Goal: Task Accomplishment & Management: Use online tool/utility

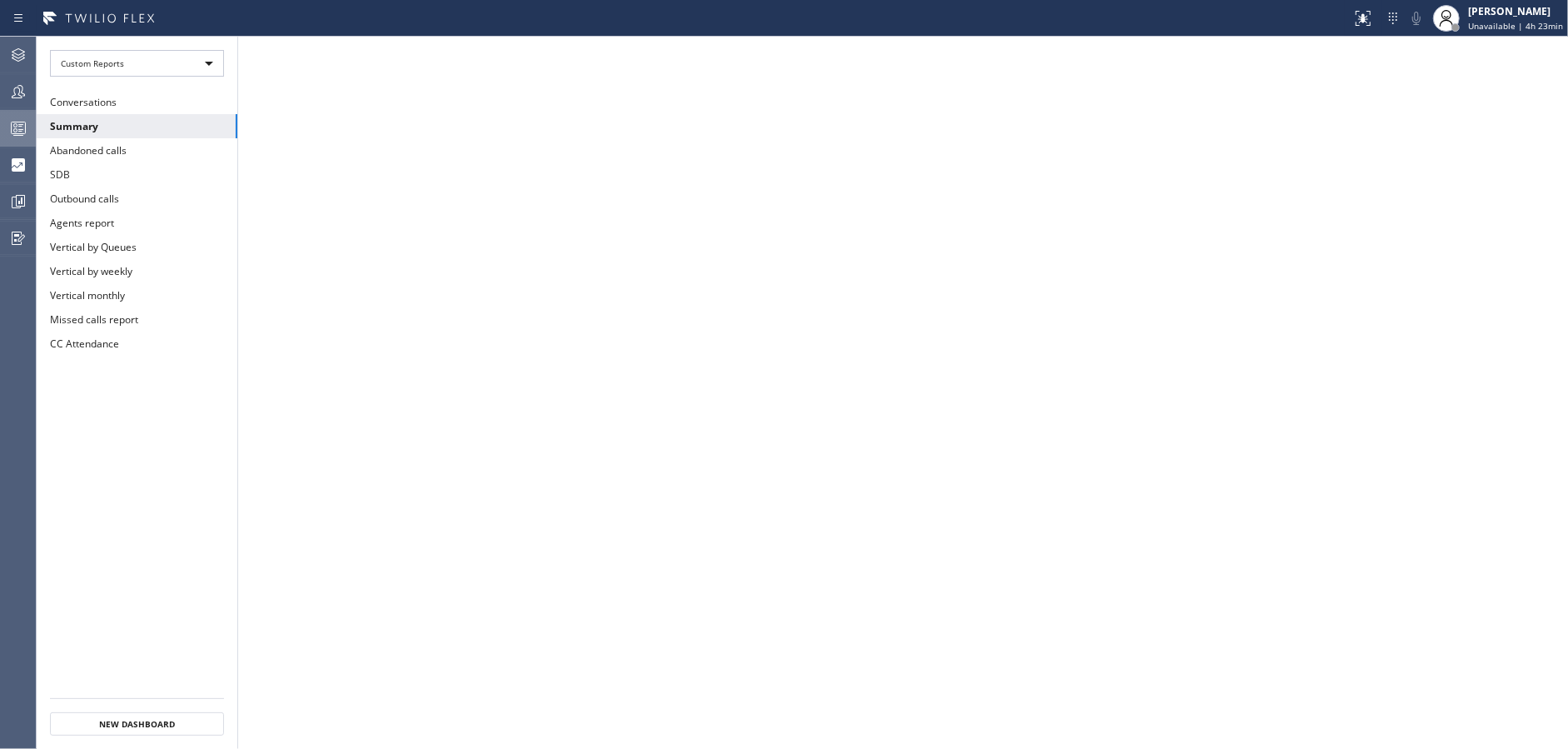
click at [22, 132] on icon at bounding box center [18, 127] width 20 height 20
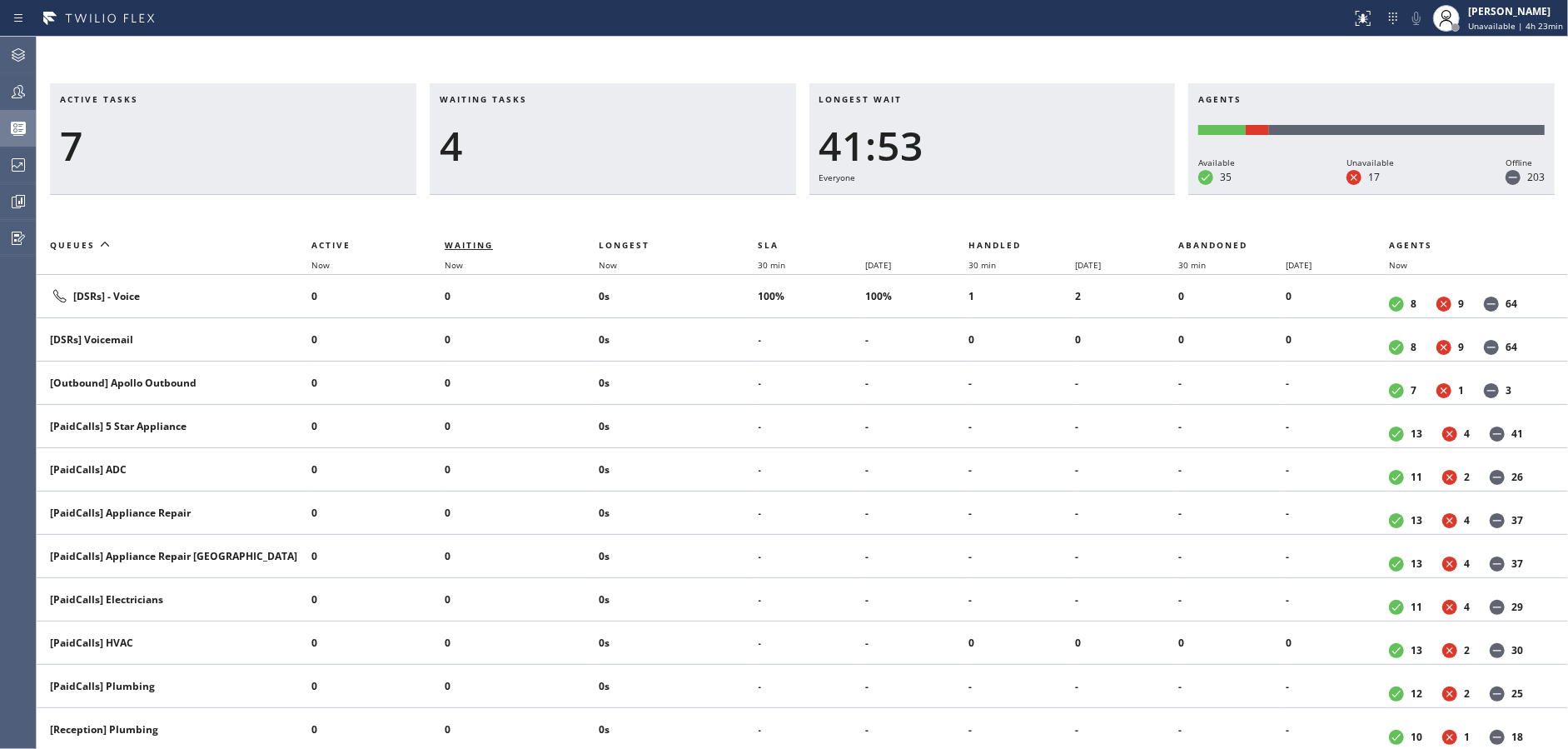
click at [481, 245] on span "Waiting" at bounding box center [469, 244] width 49 height 11
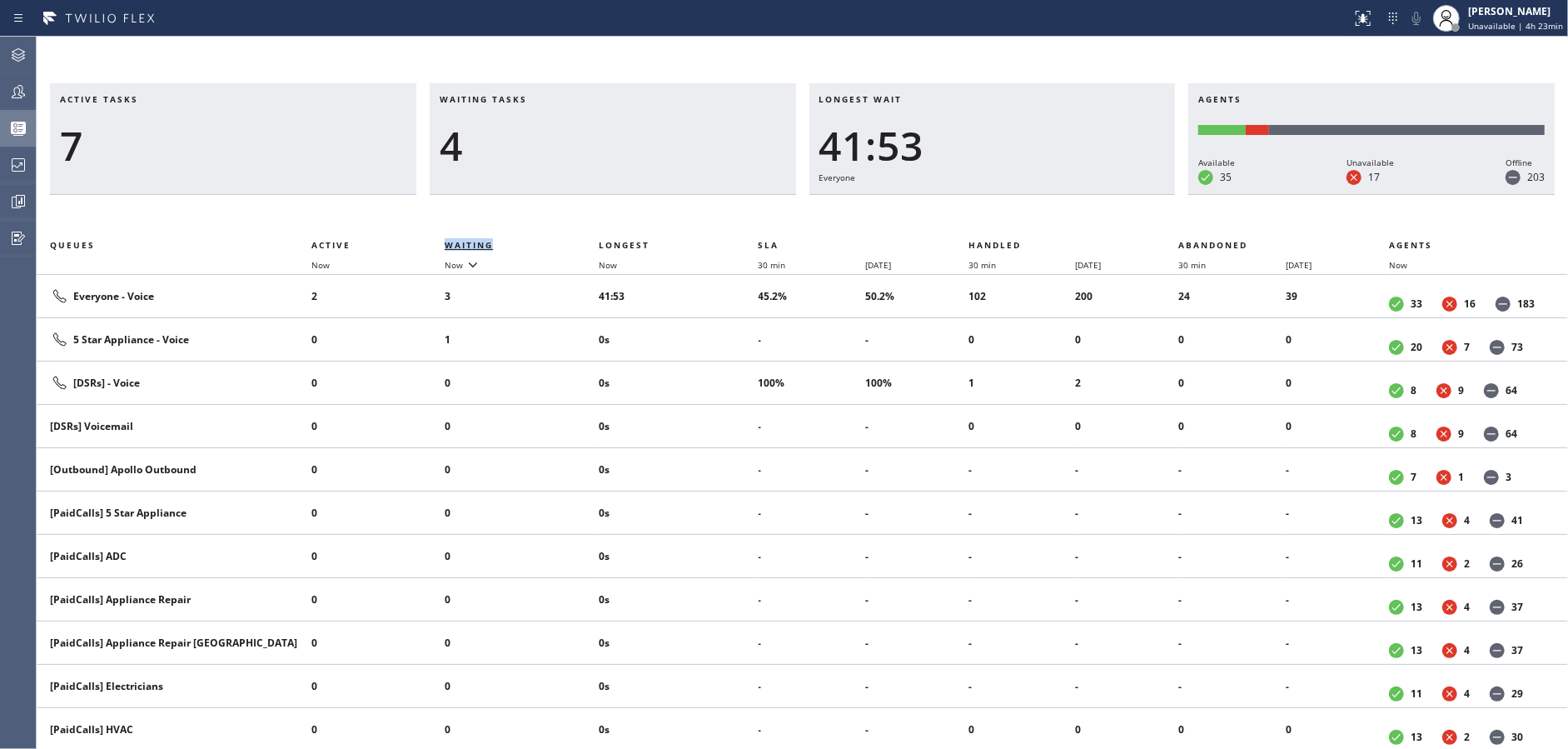
click at [481, 245] on span "Waiting" at bounding box center [469, 244] width 49 height 11
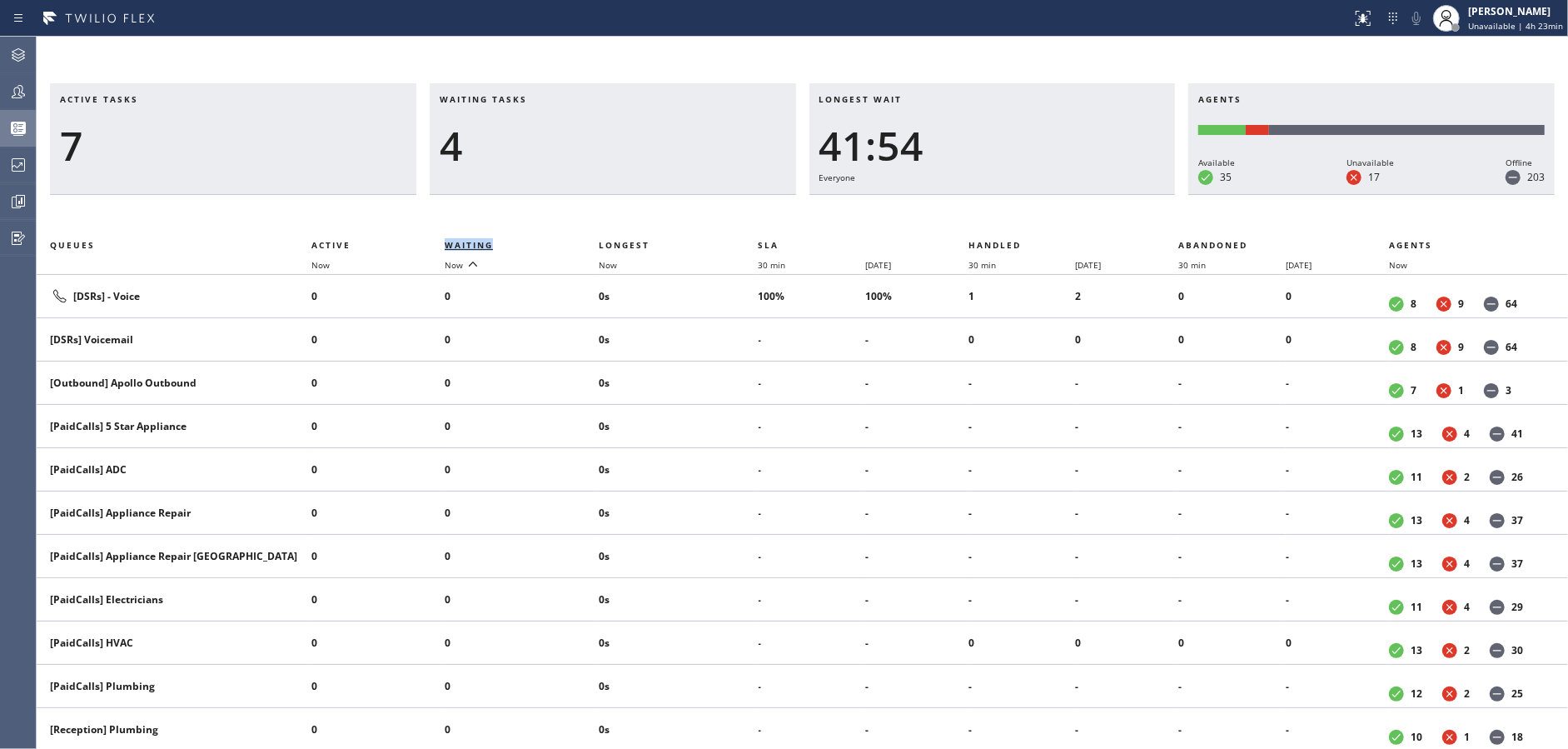
click at [480, 245] on span "Waiting" at bounding box center [469, 244] width 49 height 11
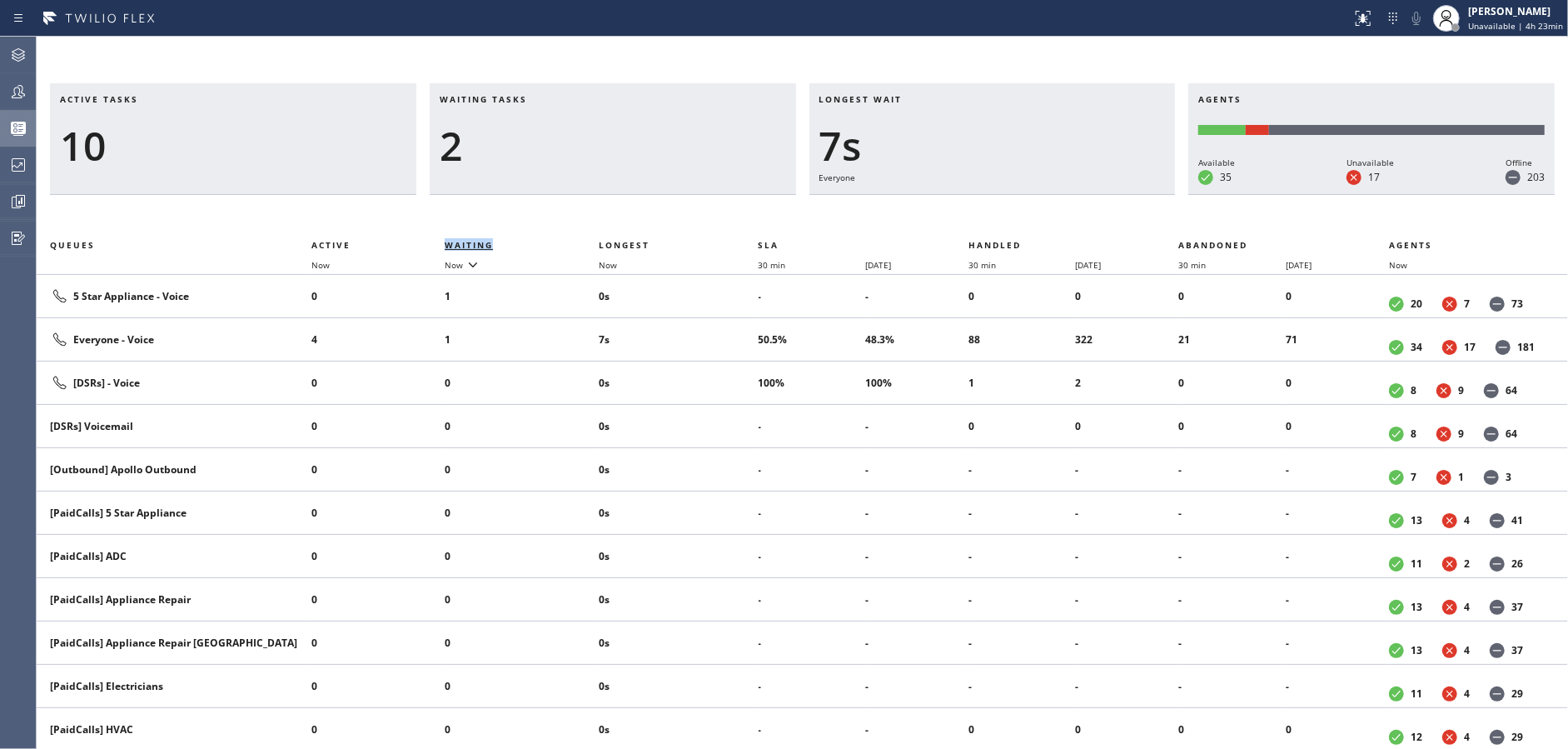
click at [480, 245] on span "Waiting" at bounding box center [469, 244] width 49 height 11
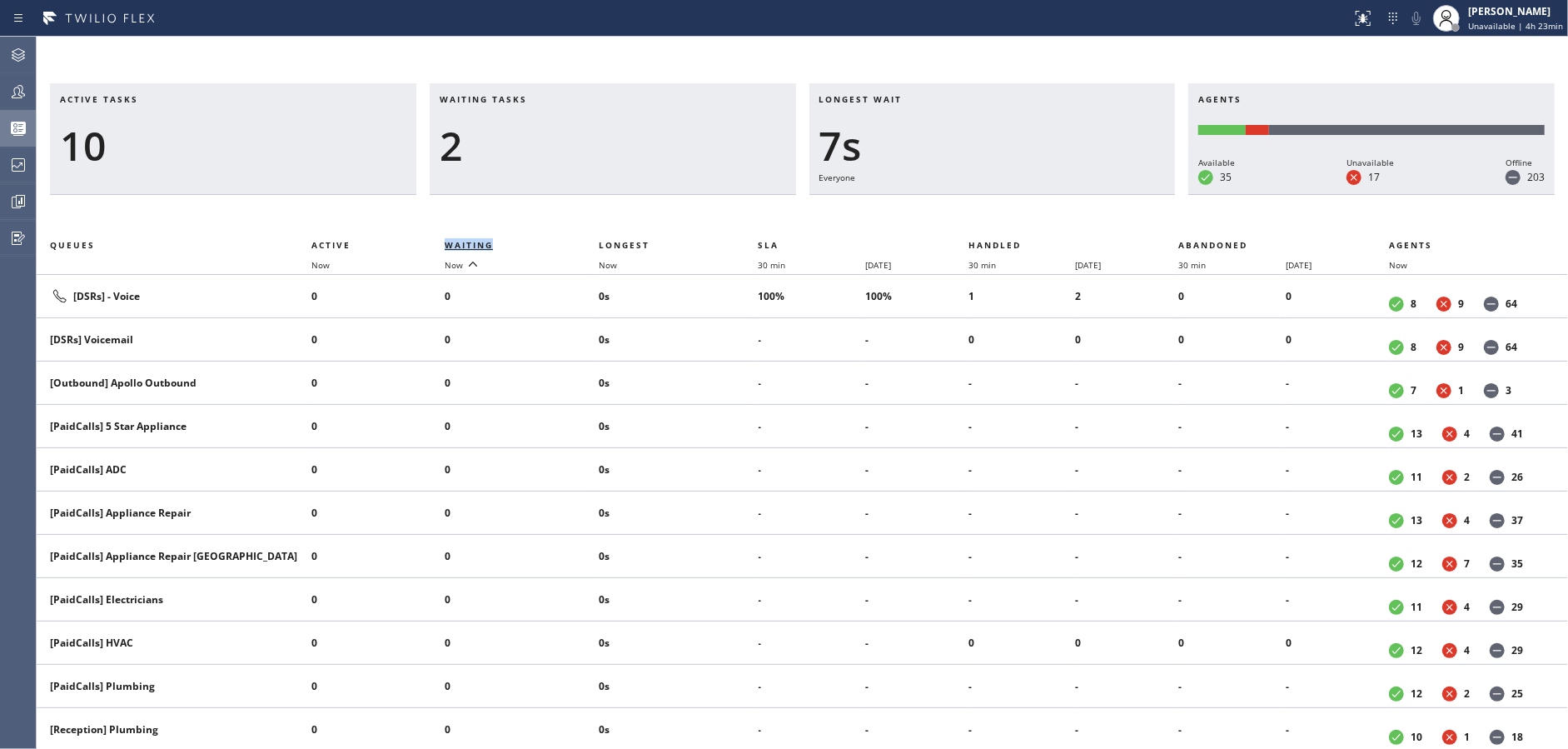
click at [480, 245] on span "Waiting" at bounding box center [469, 244] width 49 height 11
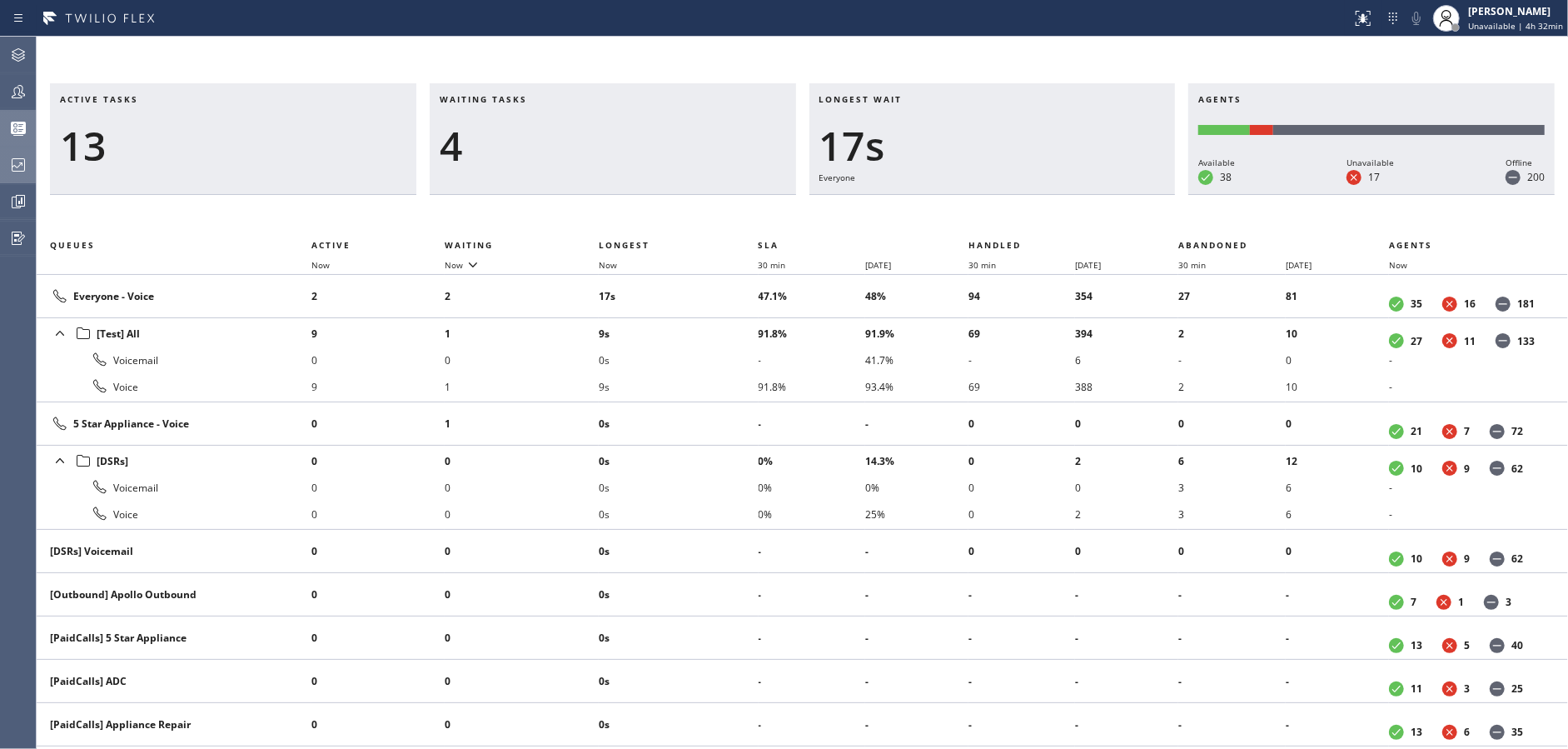
click at [17, 170] on icon at bounding box center [18, 165] width 13 height 13
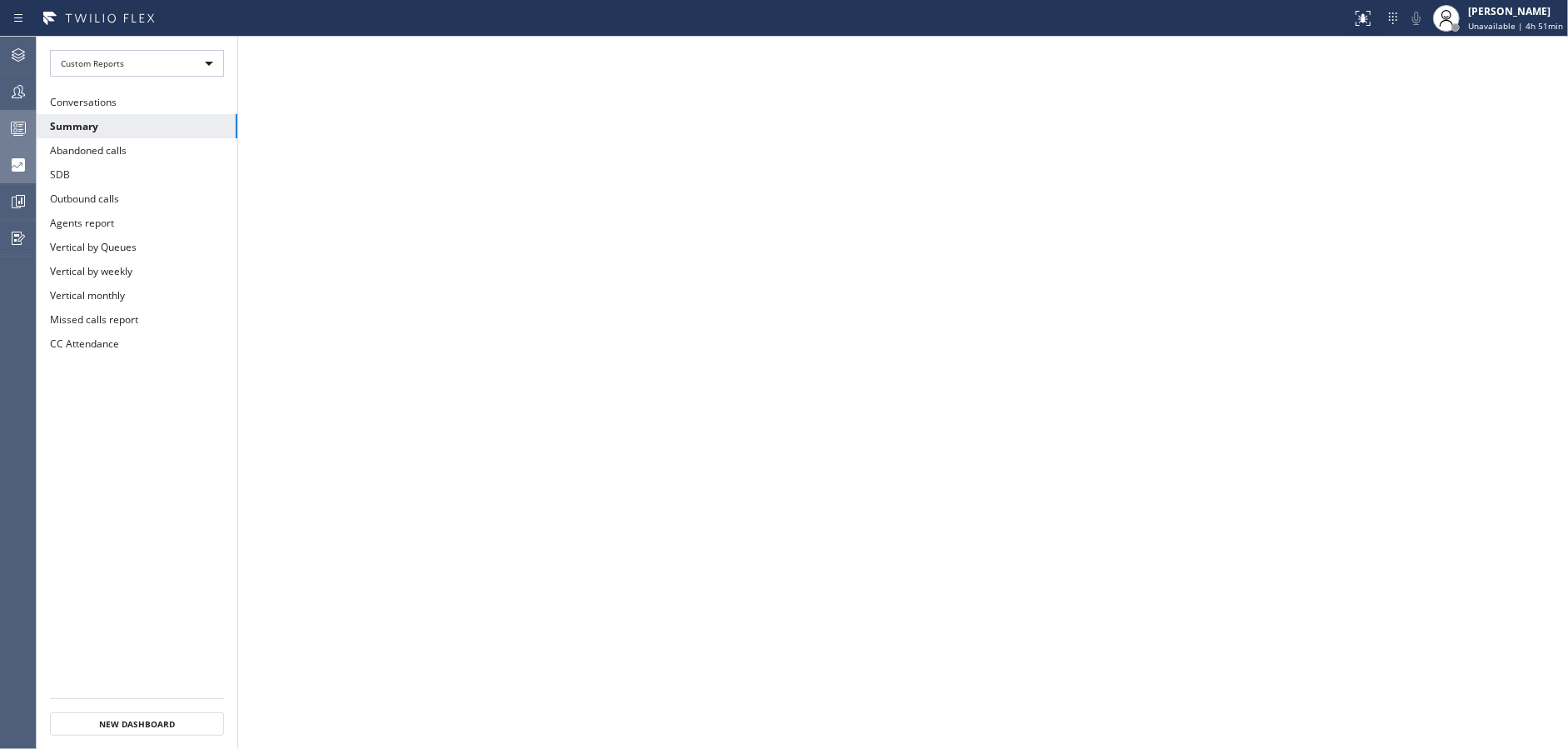
click at [3, 112] on div at bounding box center [18, 128] width 37 height 34
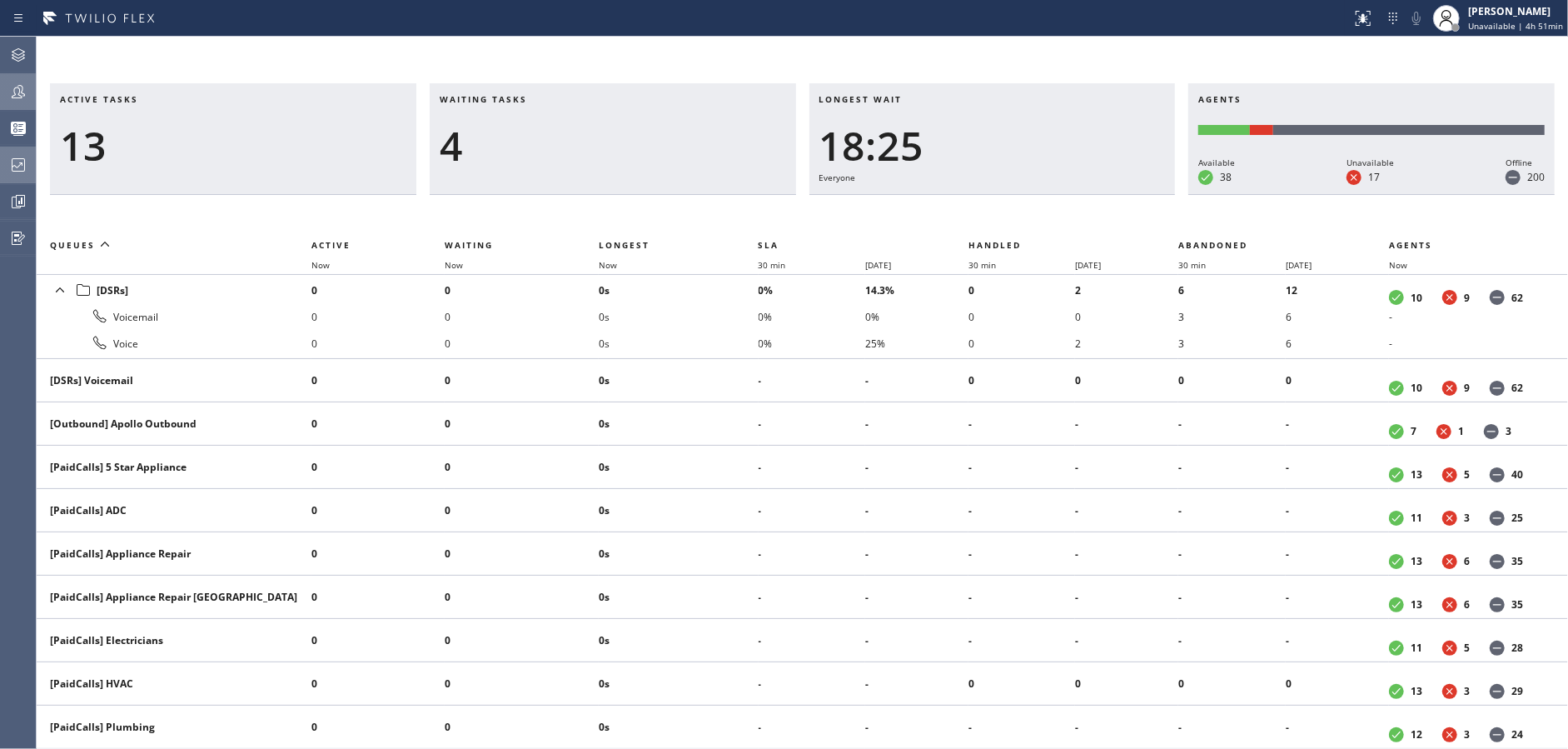
click at [4, 90] on div at bounding box center [18, 91] width 37 height 20
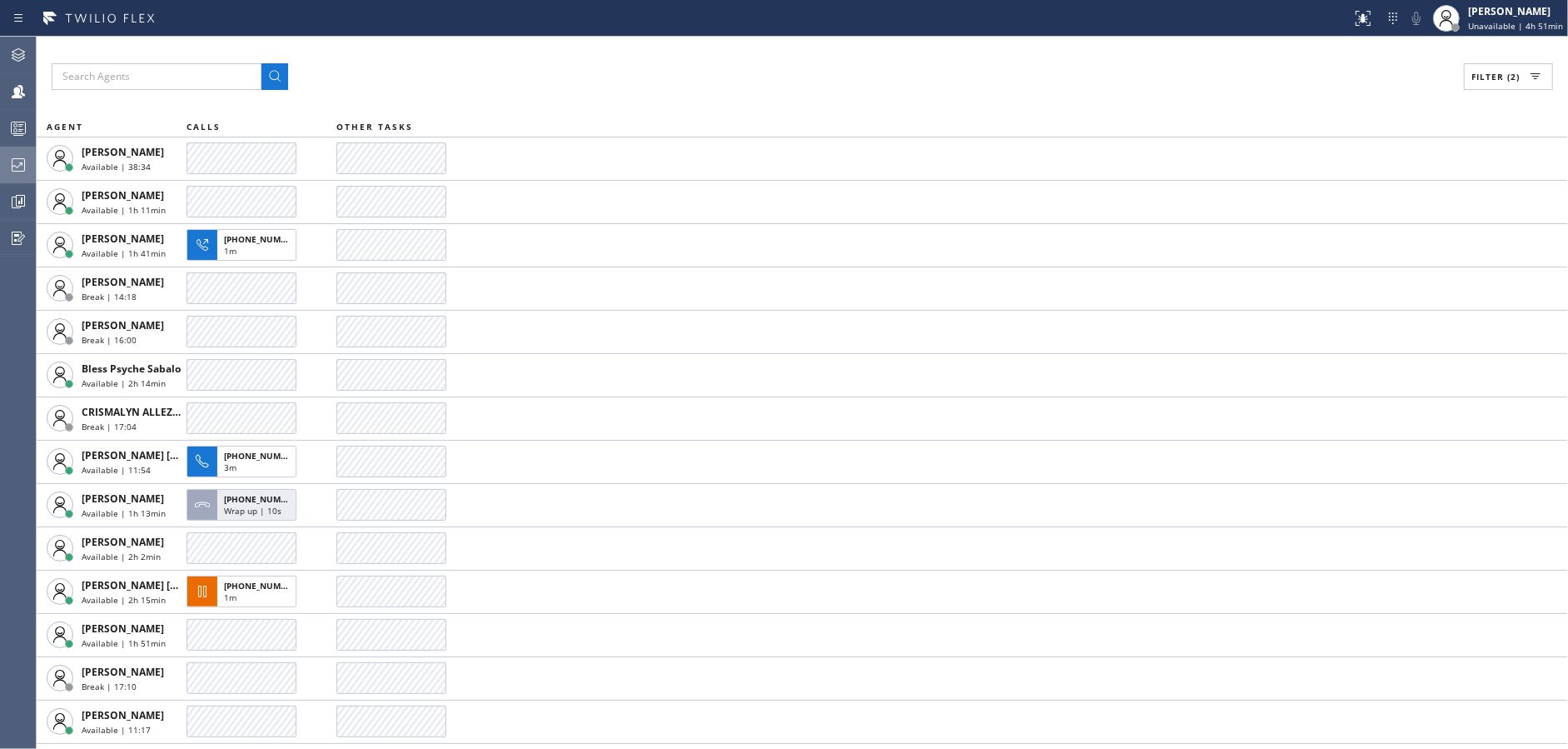
click at [1, 125] on div at bounding box center [18, 127] width 37 height 20
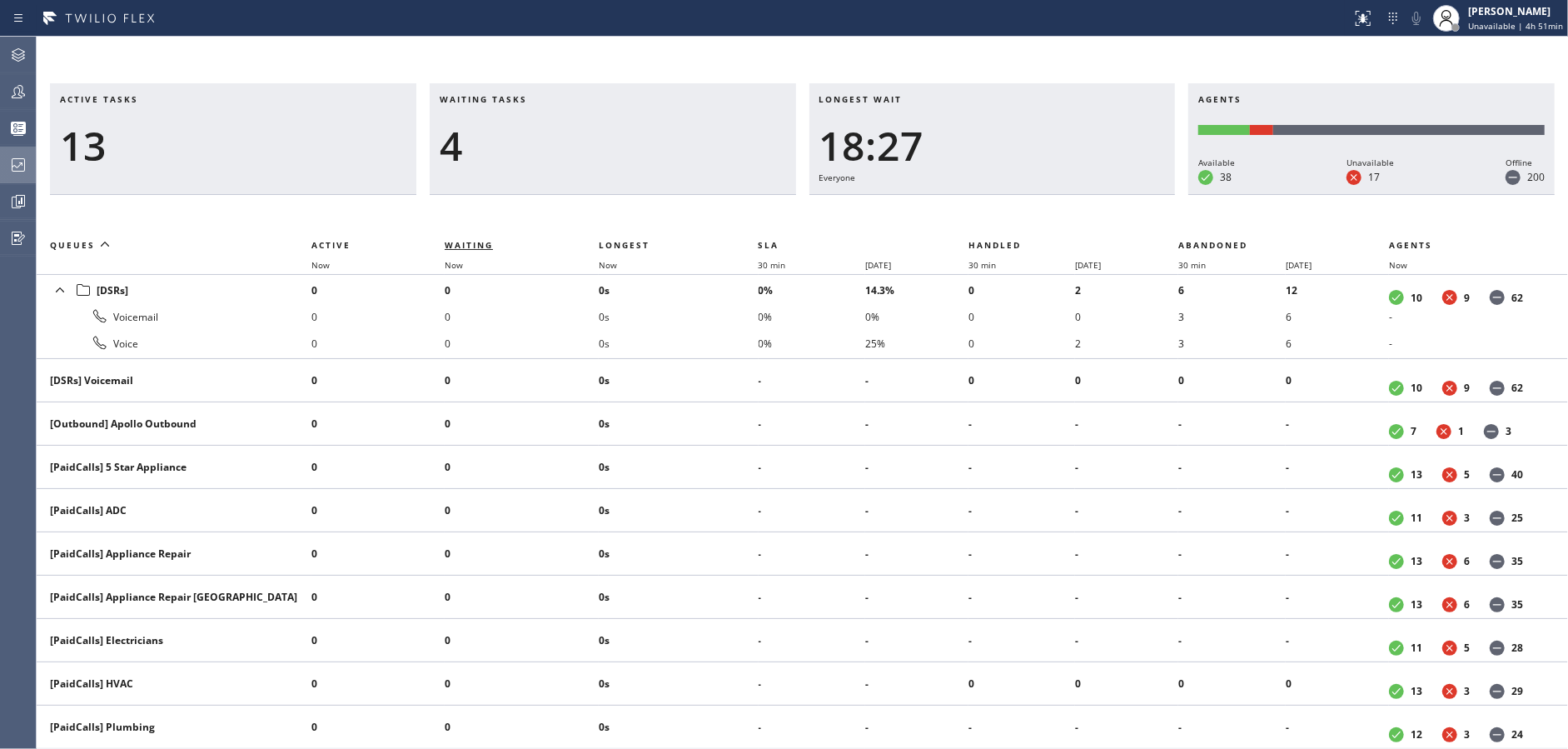
click at [463, 240] on span "Waiting" at bounding box center [469, 244] width 49 height 11
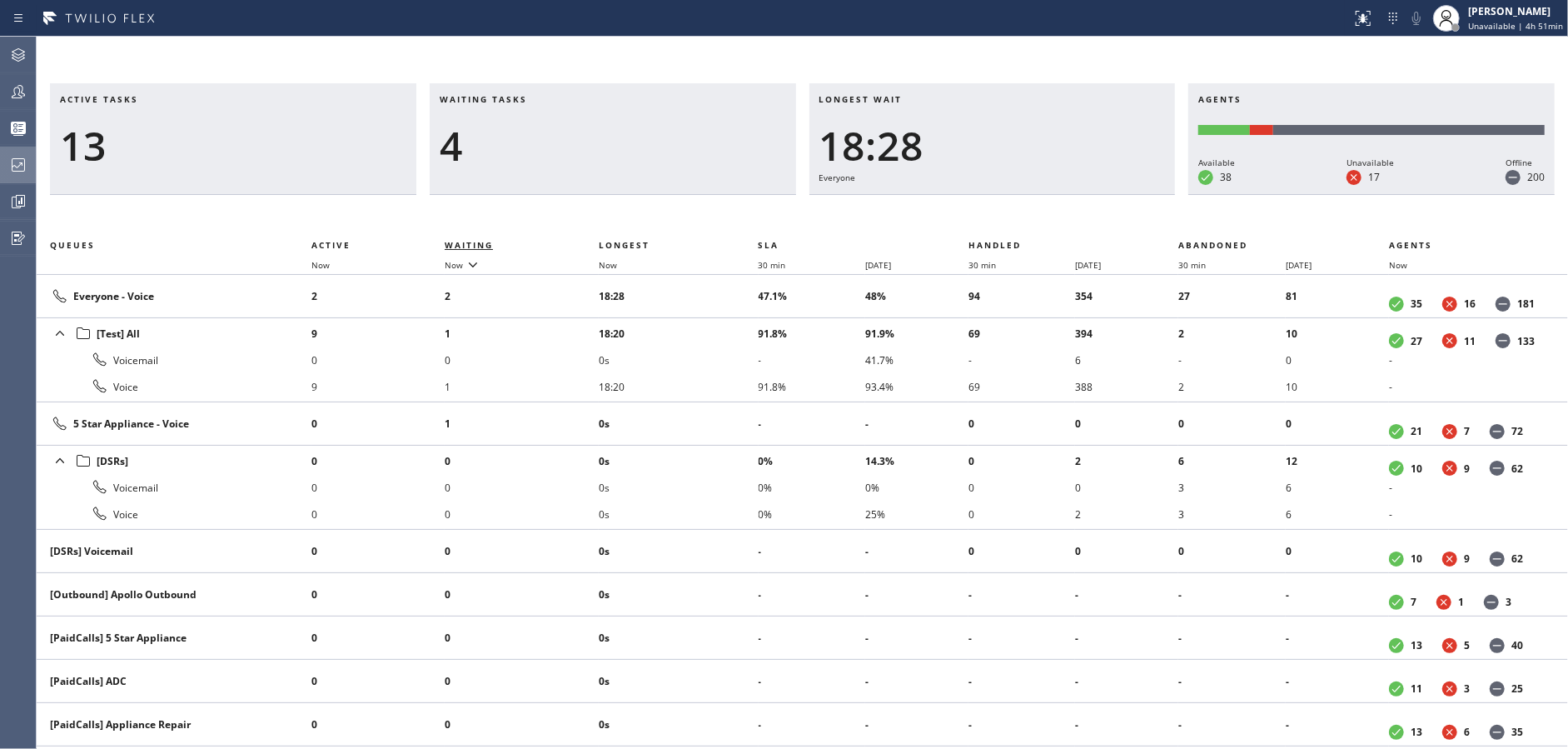
click at [463, 240] on span "Waiting" at bounding box center [469, 244] width 49 height 11
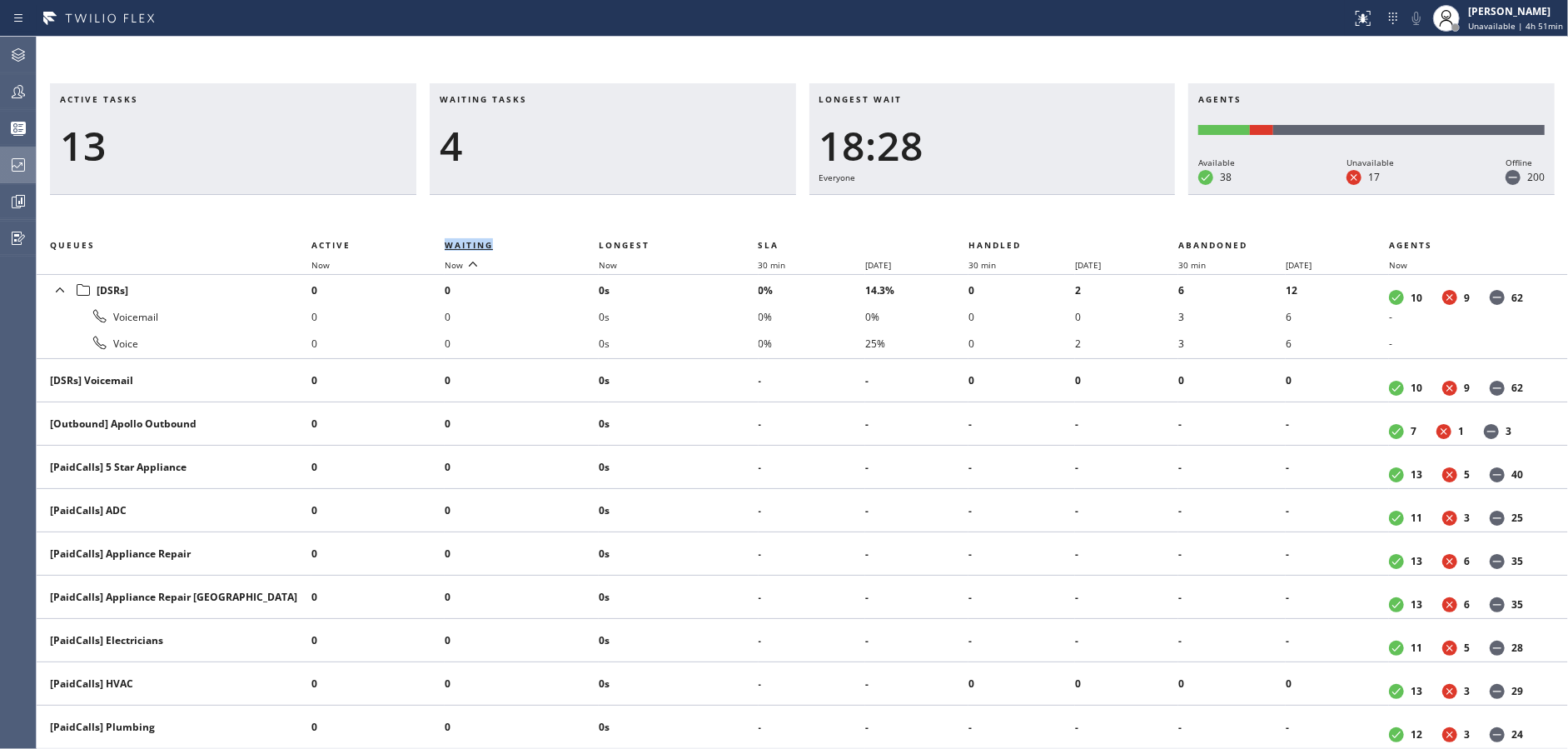
click at [463, 240] on span "Waiting" at bounding box center [469, 244] width 49 height 11
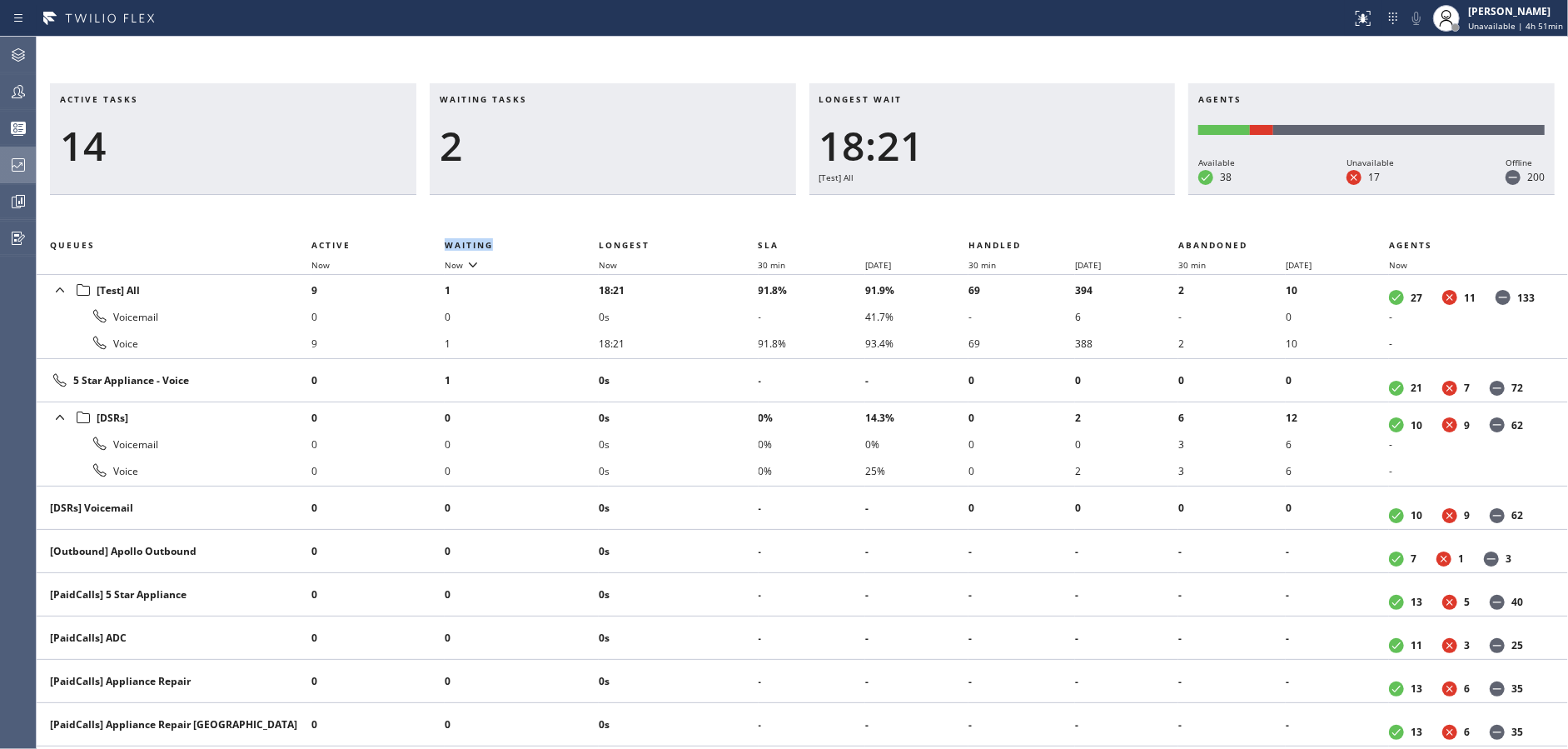
click at [582, 179] on div "Waiting tasks 2" at bounding box center [612, 139] width 366 height 111
click at [476, 243] on span "Waiting" at bounding box center [469, 244] width 49 height 11
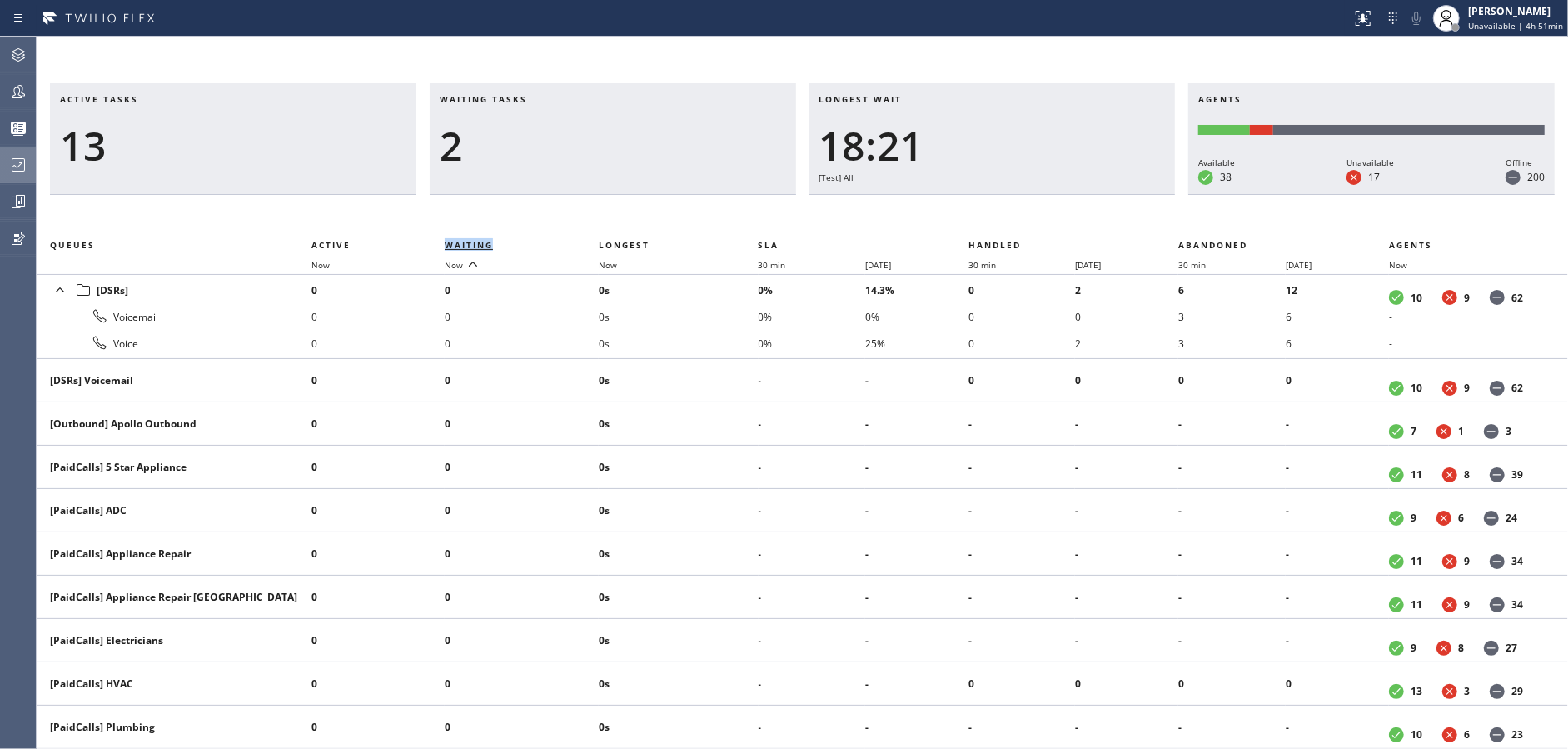
click at [476, 245] on span "Waiting" at bounding box center [469, 244] width 49 height 11
click at [476, 245] on span "Waiting" at bounding box center [469, 244] width 49 height 11
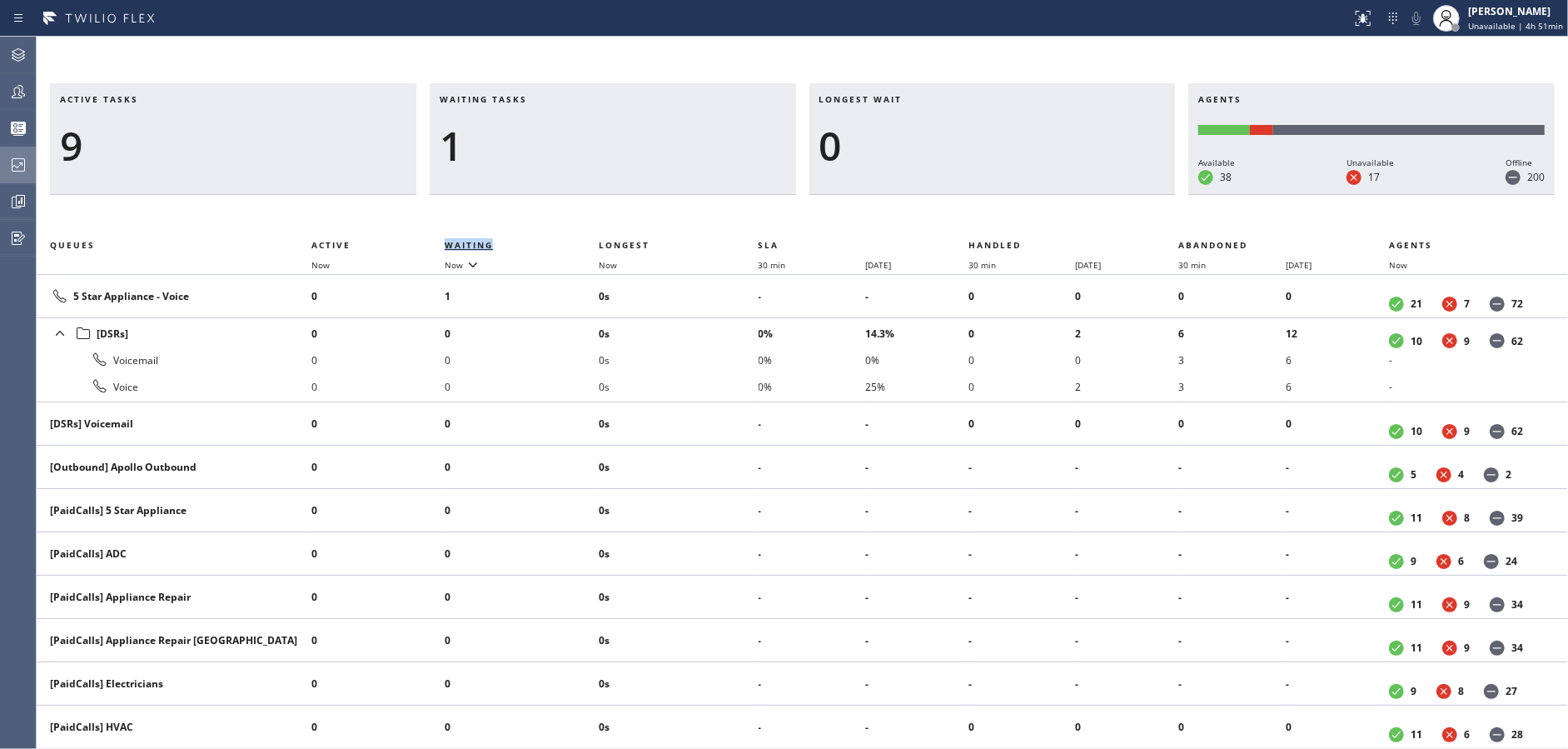
click at [476, 245] on span "Waiting" at bounding box center [469, 244] width 49 height 11
click at [4, 84] on div at bounding box center [18, 91] width 37 height 20
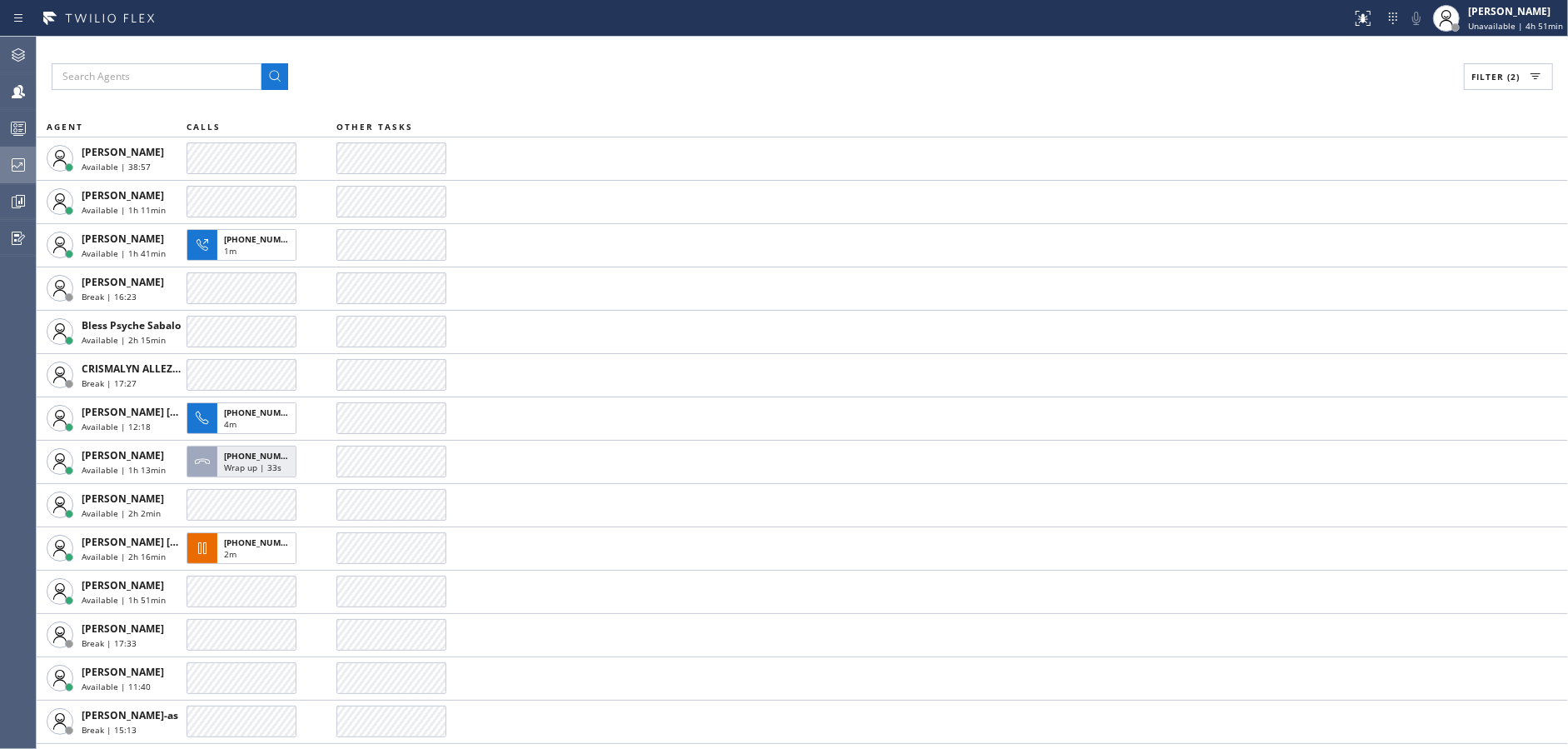
click at [508, 69] on div "Filter (2)" at bounding box center [802, 77] width 1502 height 26
